Goal: Information Seeking & Learning: Find specific fact

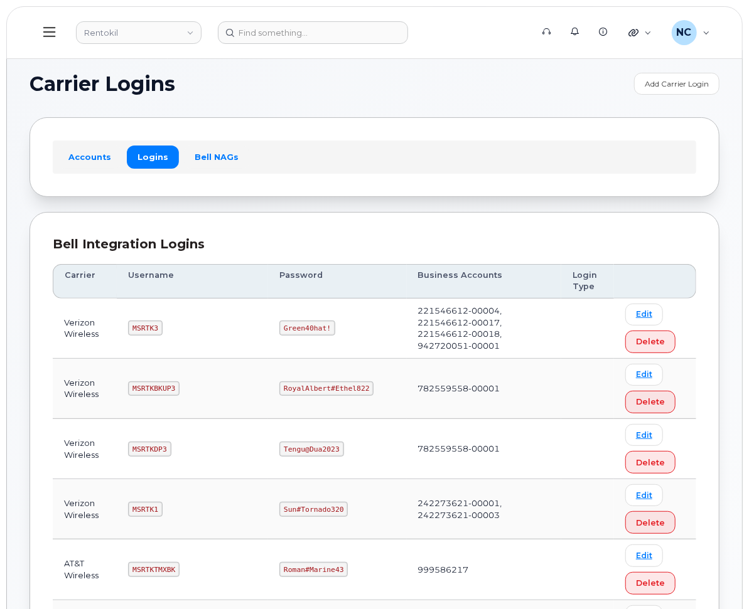
drag, startPoint x: 466, startPoint y: 93, endPoint x: 466, endPoint y: 101, distance: 8.2
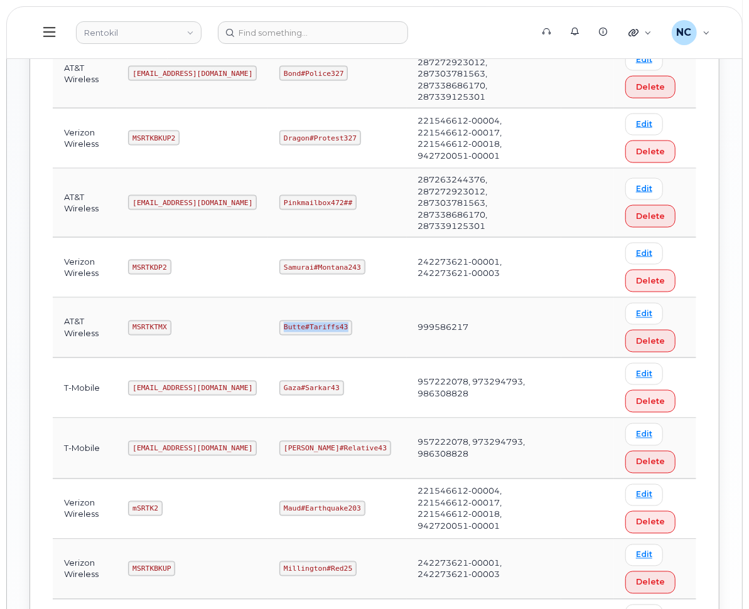
drag, startPoint x: 358, startPoint y: 308, endPoint x: 281, endPoint y: 309, distance: 76.6
click at [281, 309] on td "Butte#Tariffs43" at bounding box center [337, 328] width 138 height 60
copy code "Butte#Tariffs43"
drag, startPoint x: 410, startPoint y: 241, endPoint x: 435, endPoint y: 241, distance: 25.1
click at [410, 238] on td "242273621-00001, 242273621-00003" at bounding box center [484, 268] width 155 height 60
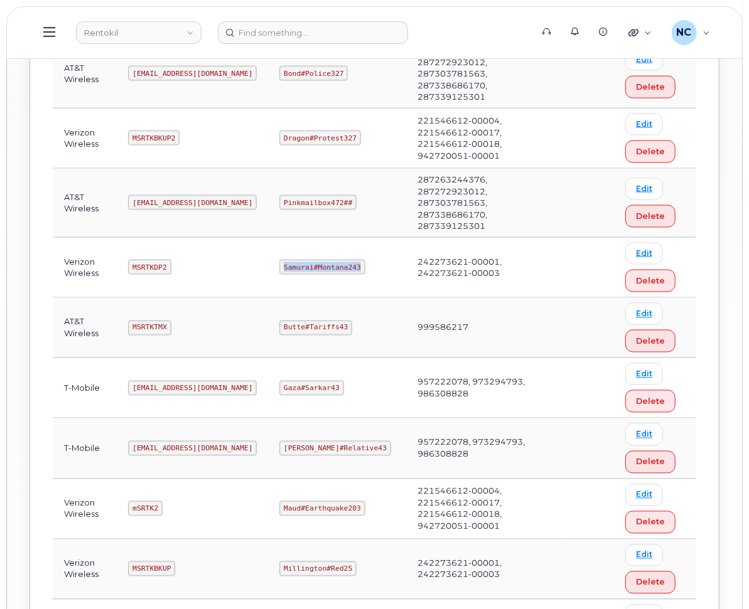
drag, startPoint x: 355, startPoint y: 245, endPoint x: 271, endPoint y: 249, distance: 84.2
click at [271, 249] on td "Samurai#Montana243" at bounding box center [337, 268] width 138 height 60
copy code "Samurai#Montana243"
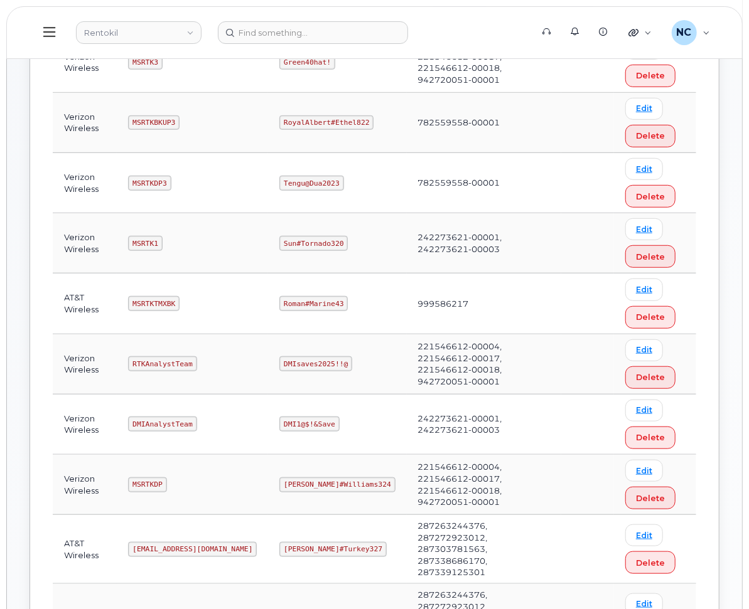
scroll to position [993, 0]
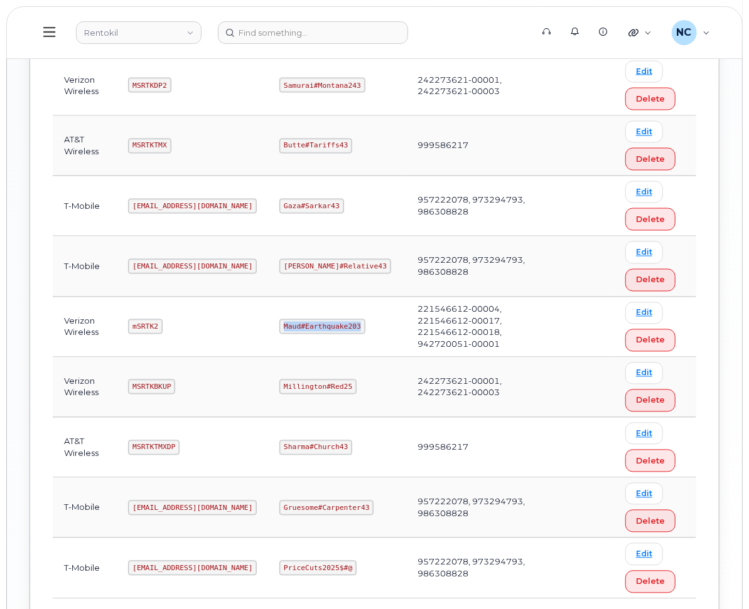
drag, startPoint x: 323, startPoint y: 303, endPoint x: 227, endPoint y: 299, distance: 96.1
click at [224, 298] on tr "Verizon Wireless mSRTK2 Maud#Earthquake203 221546612-00004, 221546612-00017, 22…" at bounding box center [374, 328] width 643 height 60
copy tr "Maud#Earthquake203"
